Goal: Information Seeking & Learning: Learn about a topic

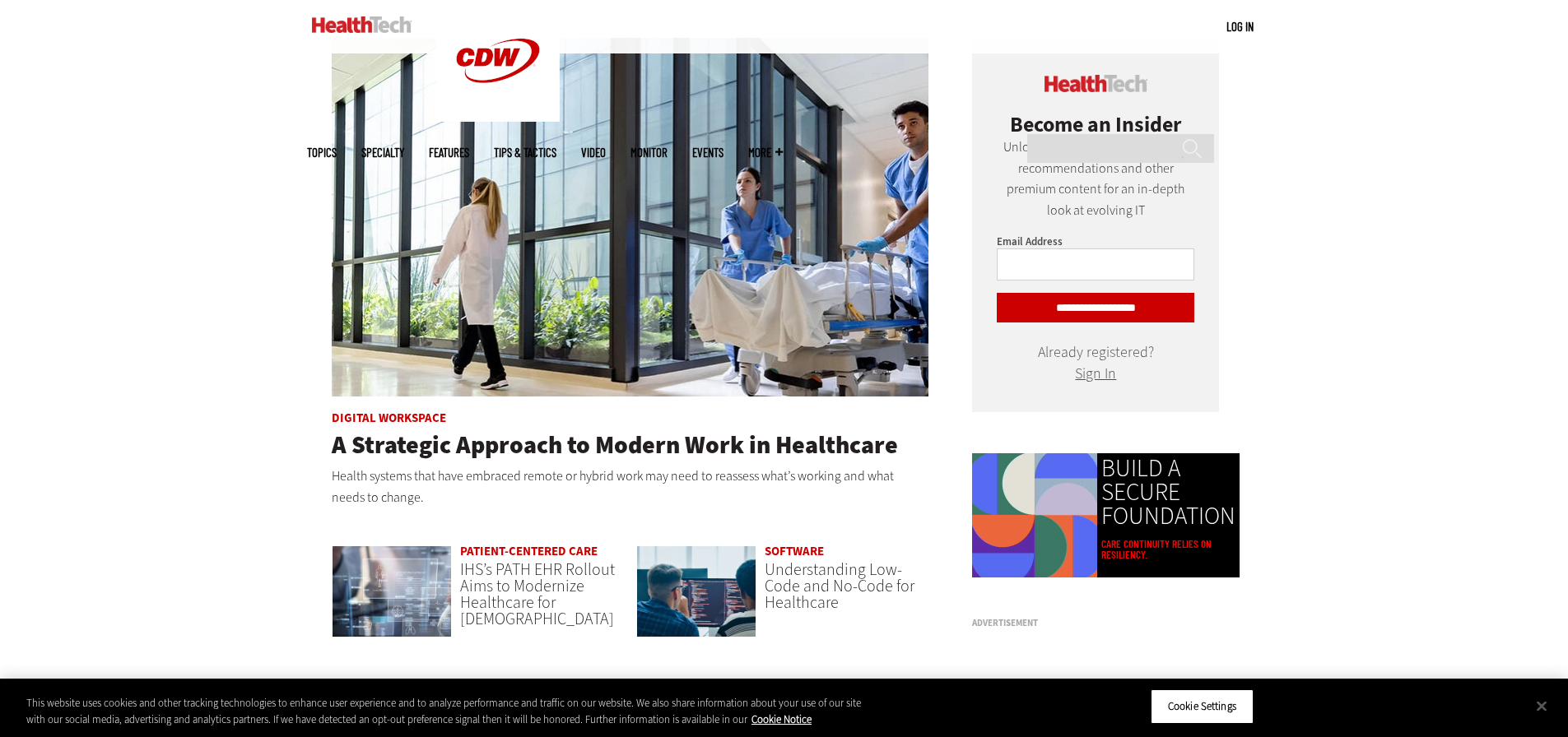
scroll to position [904, 0]
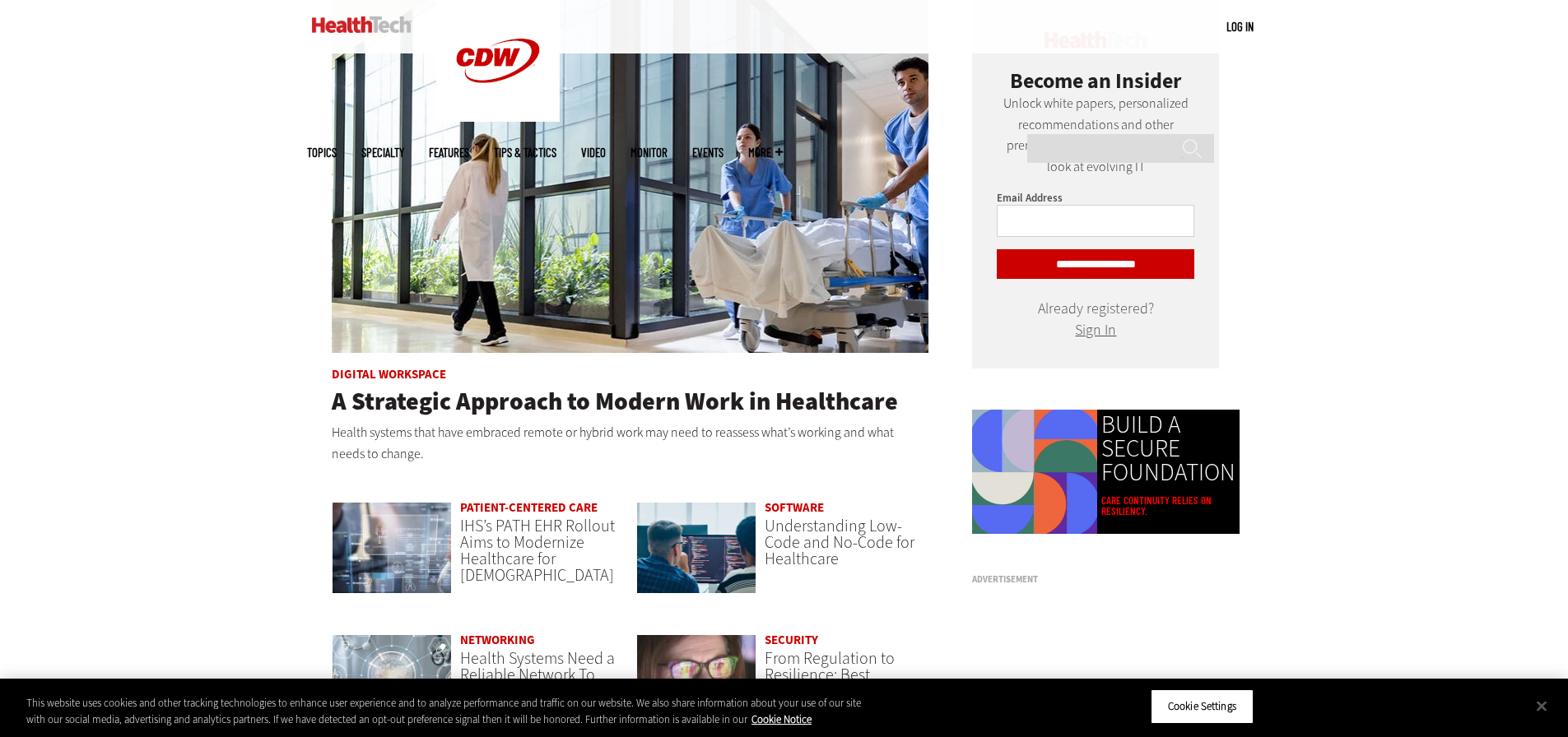
click at [566, 506] on link "Patient-Centered Care" at bounding box center [529, 507] width 138 height 17
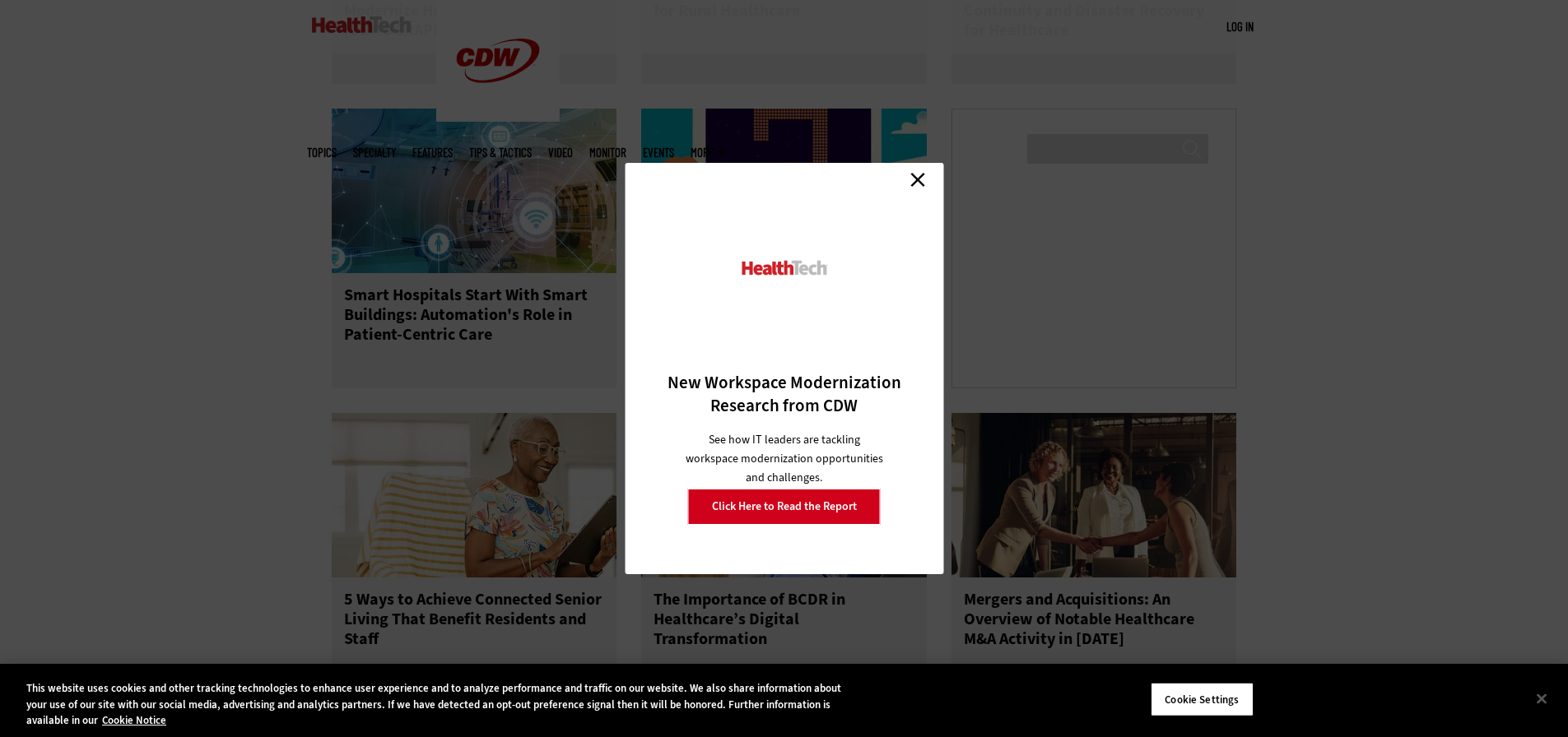
scroll to position [2385, 0]
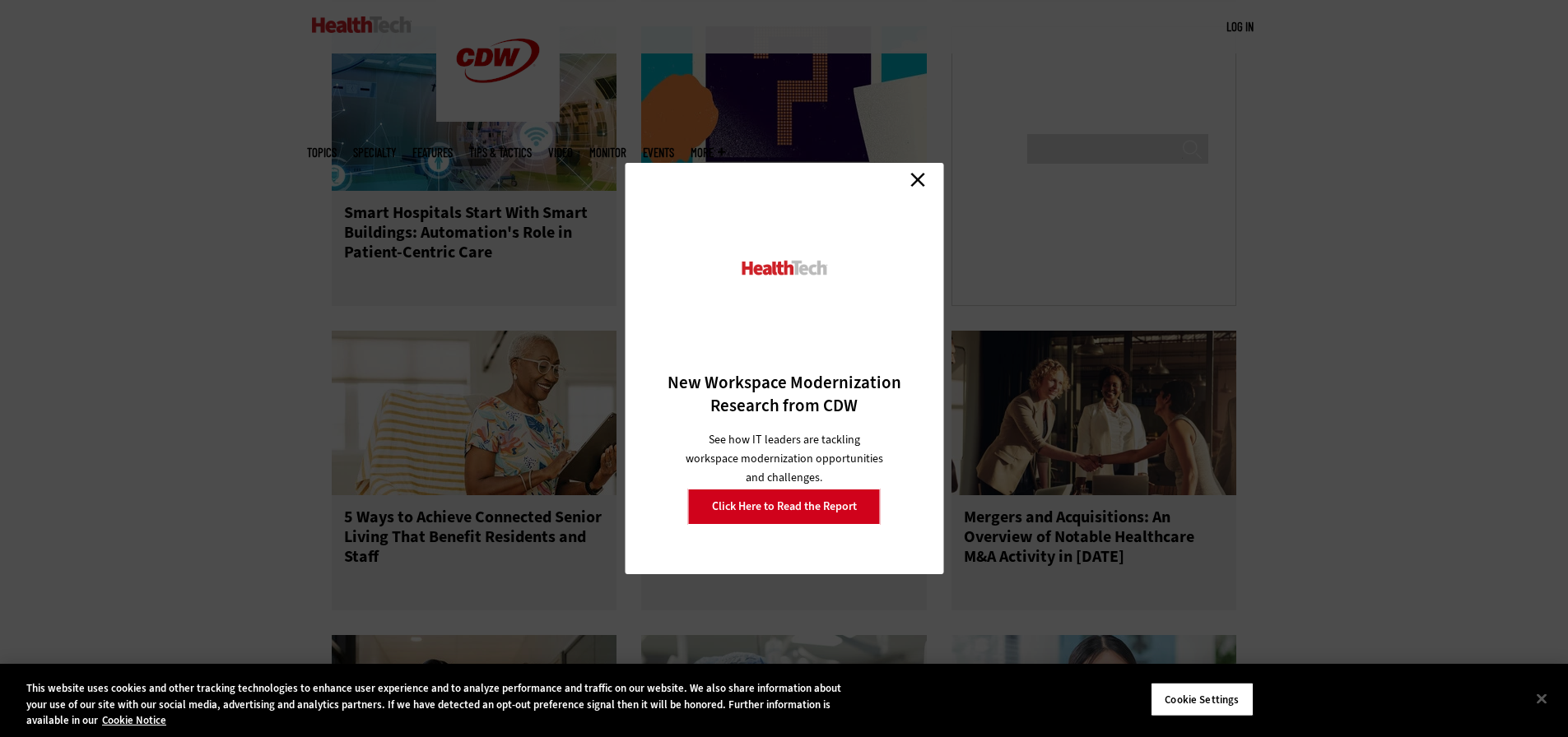
click at [913, 188] on link "Close" at bounding box center [917, 179] width 24 height 24
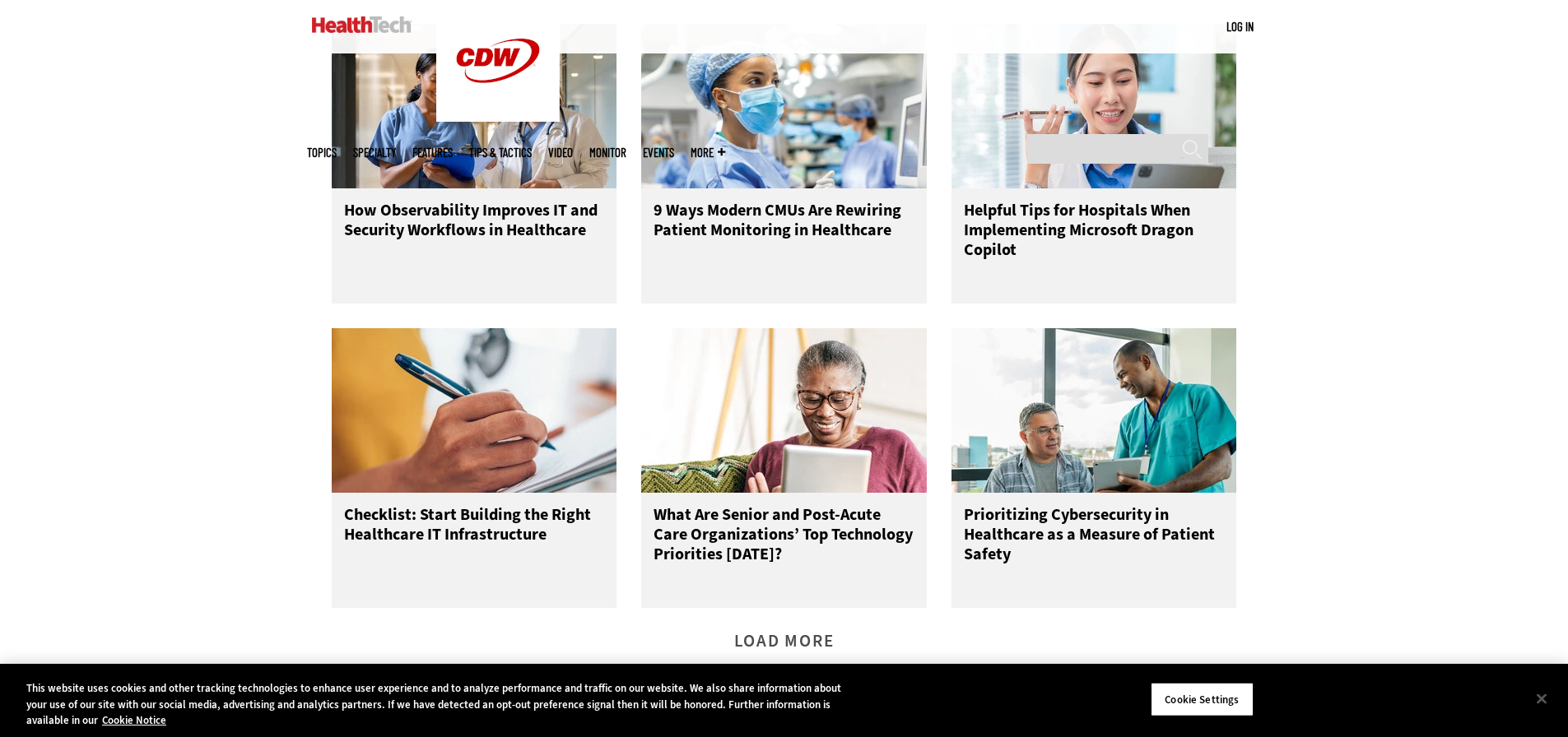
scroll to position [3291, 0]
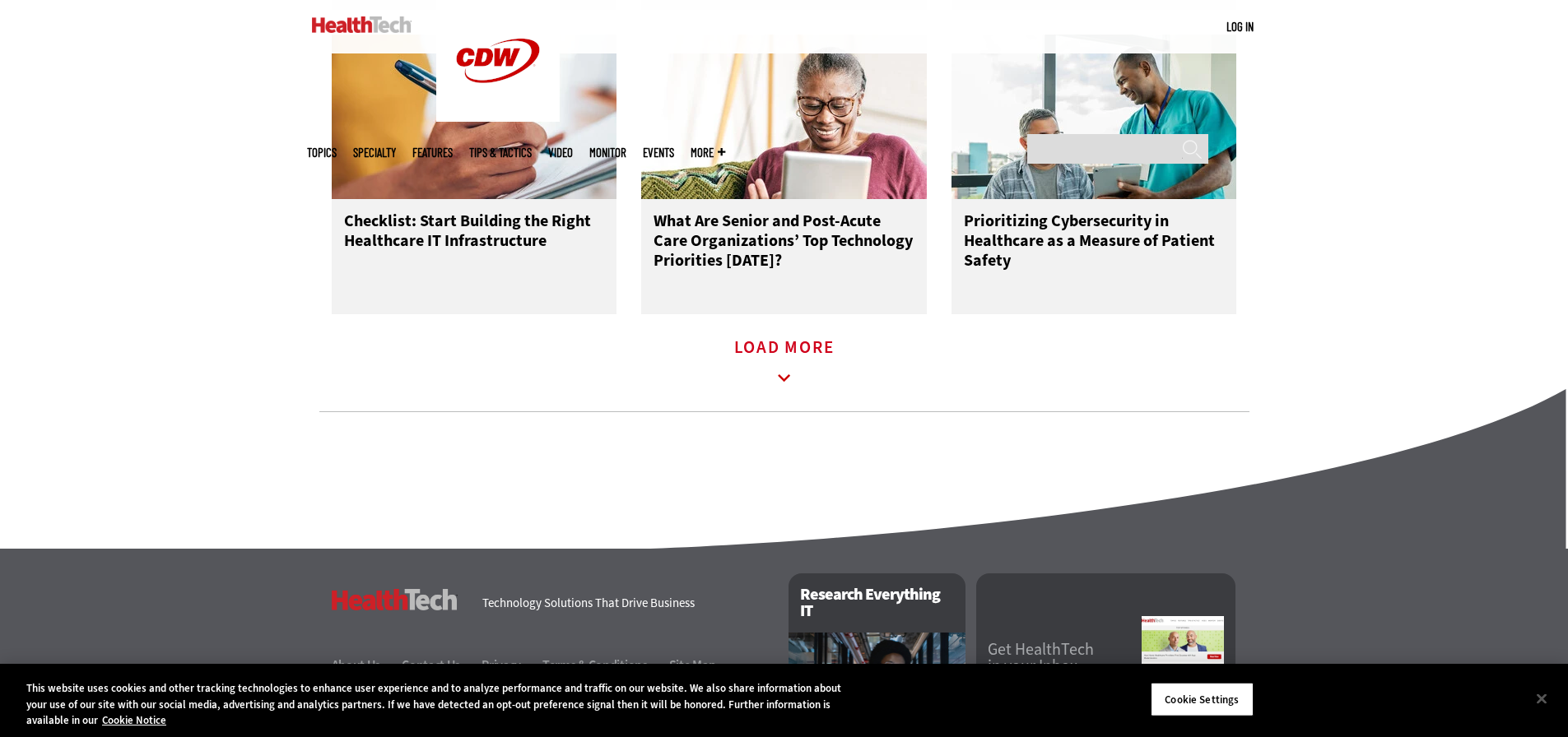
click at [786, 379] on icon at bounding box center [784, 378] width 38 height 38
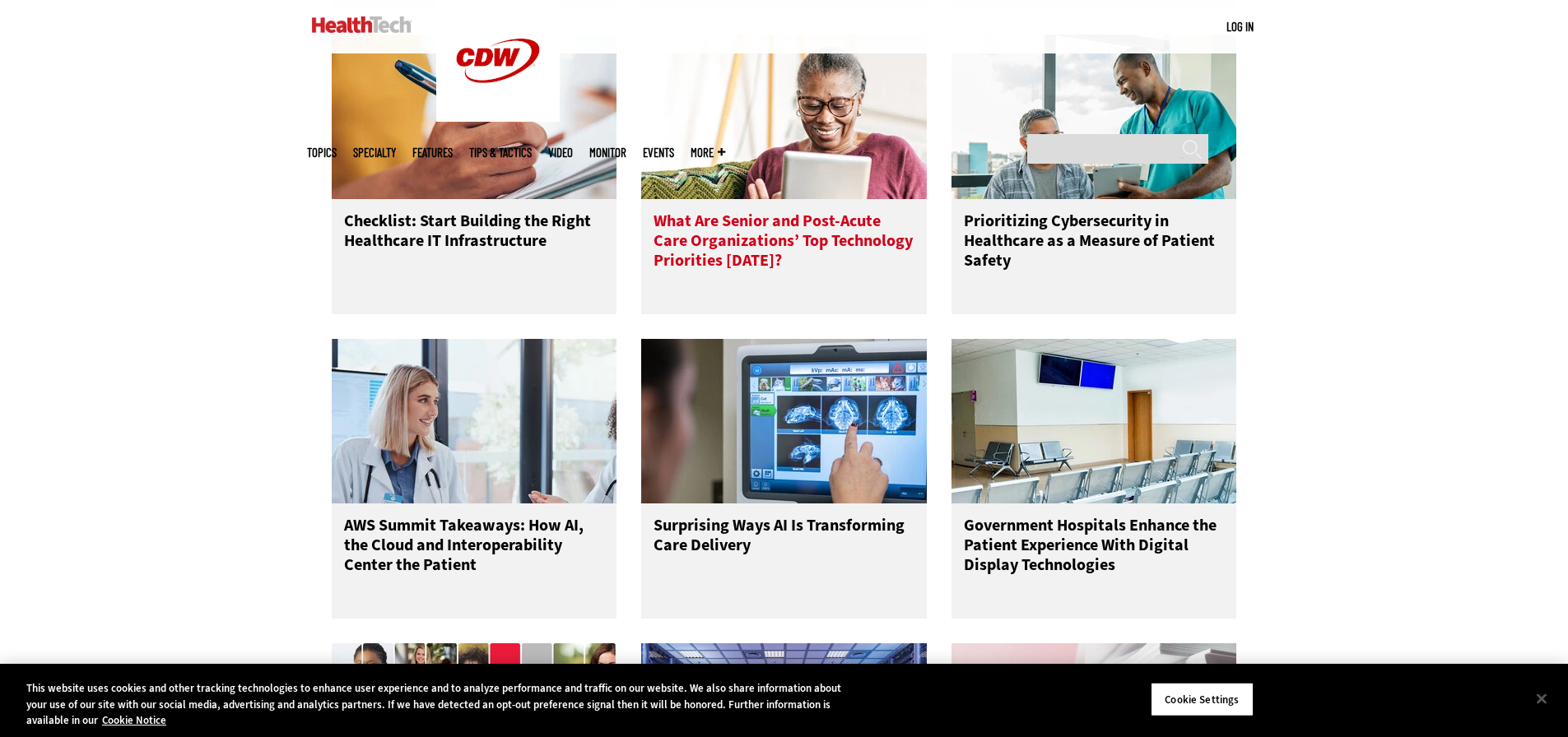
click at [771, 268] on h3 "What Are Senior and Post-Acute Care Organizations’ Top Technology Priorities [D…" at bounding box center [784, 243] width 261 height 65
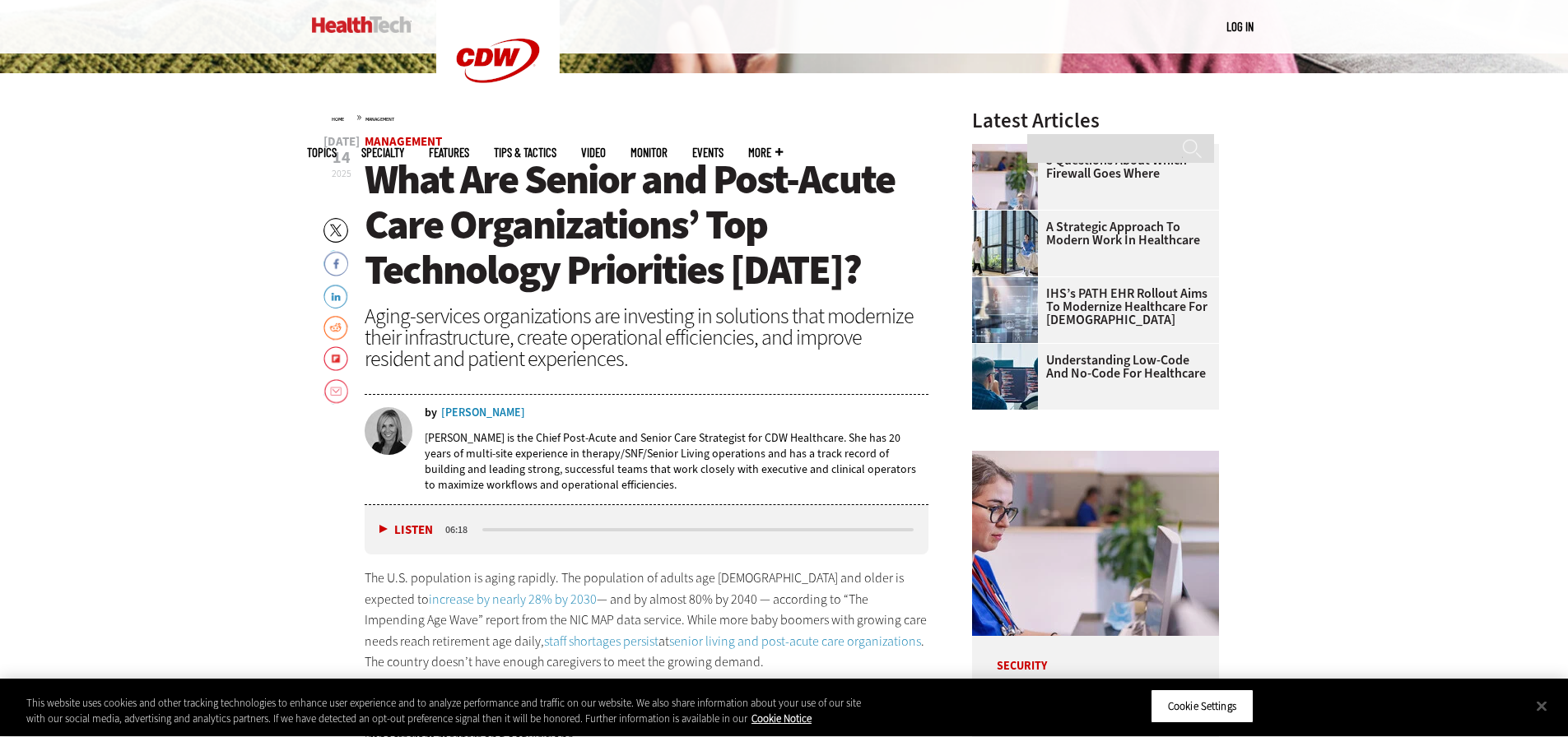
scroll to position [659, 0]
